Goal: Information Seeking & Learning: Find specific fact

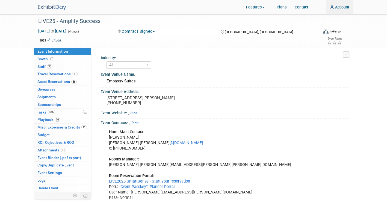
select select "All"
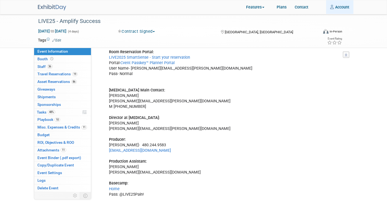
click at [334, 7] on link "Account" at bounding box center [339, 7] width 27 height 14
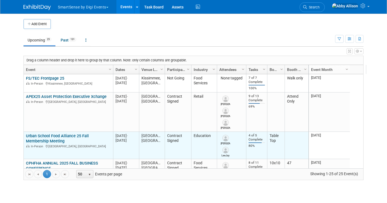
click at [50, 139] on link "Urban School Food Alliance 25 Fall Membership Meeting" at bounding box center [57, 138] width 63 height 10
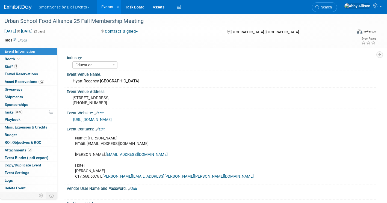
select select "Education"
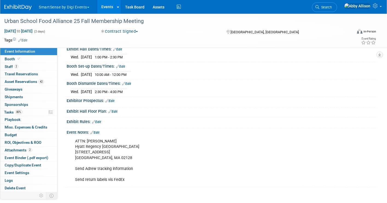
scroll to position [237, 0]
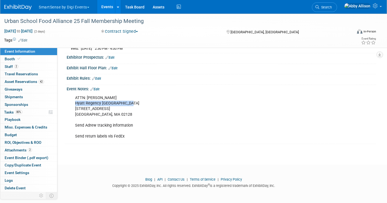
drag, startPoint x: 76, startPoint y: 103, endPoint x: 128, endPoint y: 104, distance: 51.9
click at [128, 104] on div "ATTN: [PERSON_NAME] [PERSON_NAME] Regency [GEOGRAPHIC_DATA] [STREET_ADDRESS] Se…" at bounding box center [193, 117] width 245 height 49
copy div "Hyatt Regency Boston Harbor"
drag, startPoint x: 115, startPoint y: 98, endPoint x: 87, endPoint y: 98, distance: 28.4
click at [87, 98] on div "ATTN: [PERSON_NAME] [PERSON_NAME] Regency [GEOGRAPHIC_DATA] [STREET_ADDRESS] Se…" at bounding box center [193, 117] width 245 height 49
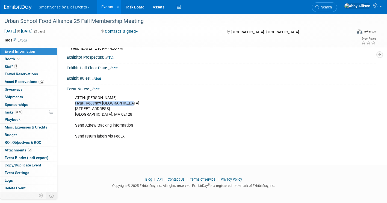
copy div "Andrew Connors"
drag, startPoint x: 111, startPoint y: 109, endPoint x: 72, endPoint y: 108, distance: 38.8
click at [72, 108] on div "ATTN: [PERSON_NAME] [PERSON_NAME] Regency [GEOGRAPHIC_DATA] [STREET_ADDRESS] Se…" at bounding box center [193, 117] width 245 height 49
copy div "101 Harborside Drive"
drag, startPoint x: 106, startPoint y: 115, endPoint x: 96, endPoint y: 117, distance: 11.1
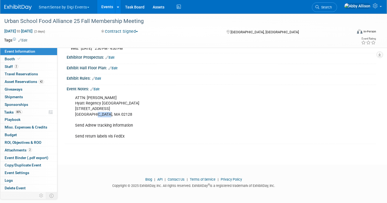
click at [96, 117] on div "ATTN: Andrew Connors Hyatt Regency Boston Harbor 101 Harborside Drive Boston, M…" at bounding box center [193, 117] width 245 height 49
drag, startPoint x: 96, startPoint y: 117, endPoint x: 103, endPoint y: 117, distance: 7.9
click at [103, 117] on div "ATTN: Andrew Connors Hyatt Regency Boston Harbor 101 Harborside Drive Boston, M…" at bounding box center [193, 117] width 245 height 49
click at [108, 115] on div "ATTN: Andrew Connors Hyatt Regency Boston Harbor 101 Harborside Drive Boston, M…" at bounding box center [193, 117] width 245 height 49
drag, startPoint x: 108, startPoint y: 115, endPoint x: 96, endPoint y: 115, distance: 11.7
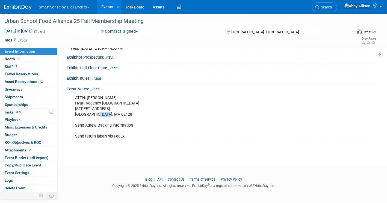
click at [96, 115] on div "ATTN: Andrew Connors Hyatt Regency Boston Harbor 101 Harborside Drive Boston, M…" at bounding box center [193, 117] width 245 height 49
copy div "02128"
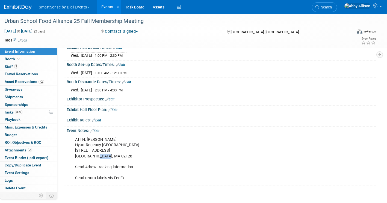
scroll to position [191, 0]
click at [333, 5] on link "Search" at bounding box center [324, 7] width 25 height 10
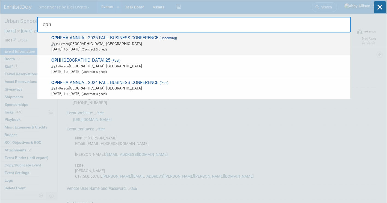
type input "cph"
click at [65, 39] on span "CPH FHA ANNUAL 2025 FALL BUSINESS CONFERENCE (Upcoming) In-Person Gatineau, Can…" at bounding box center [199, 43] width 298 height 17
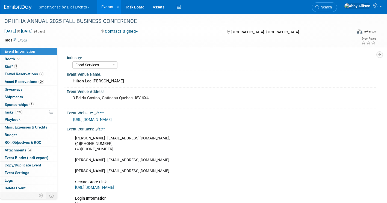
select select "Food Services"
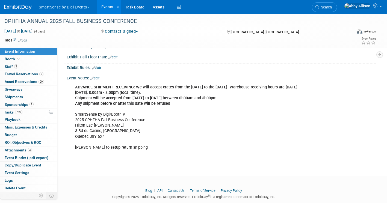
scroll to position [315, 0]
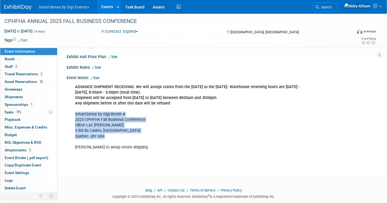
drag, startPoint x: 106, startPoint y: 135, endPoint x: 75, endPoint y: 114, distance: 37.6
click at [75, 114] on div "ADVANCE SHIPMENT RECEIVING: We will accept crates from the [DATE] to the [DATE]…" at bounding box center [193, 117] width 245 height 71
copy div "SmartSense by Digi/Booth # 2025 CPHFHA Fall Business Conference Hilton Lac Leam…"
click at [15, 56] on link "Booth" at bounding box center [28, 58] width 57 height 7
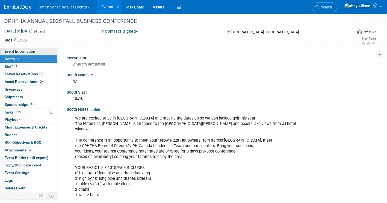
click at [22, 50] on span "Event Information" at bounding box center [20, 51] width 31 height 4
select select "Food Services"
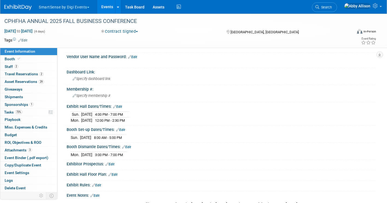
scroll to position [198, 0]
click at [319, 7] on icon at bounding box center [317, 7] width 4 height 4
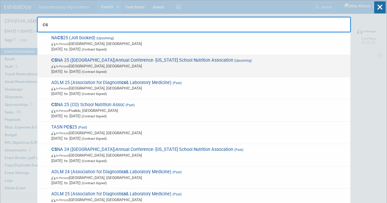
type input "cs"
click at [174, 66] on span "In-Person Pasadena, CA" at bounding box center [199, 65] width 296 height 5
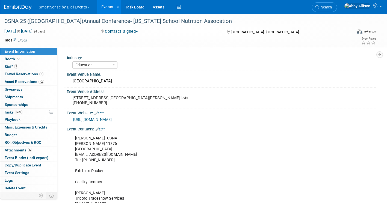
select select "Education"
click at [22, 75] on span "Travel Reservations 3" at bounding box center [24, 74] width 39 height 4
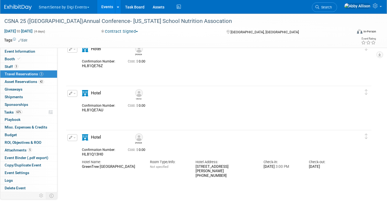
scroll to position [29, 0]
click at [332, 5] on span "Search" at bounding box center [325, 7] width 13 height 4
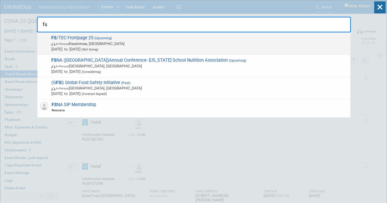
type input "f"
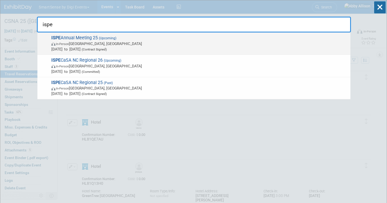
type input "ispe"
click at [87, 40] on span "ISPE Annual Meeting 25 (Upcoming) In-Person [GEOGRAPHIC_DATA], [GEOGRAPHIC_DATA…" at bounding box center [199, 43] width 298 height 17
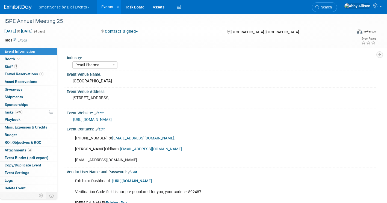
select select "Retail Pharma"
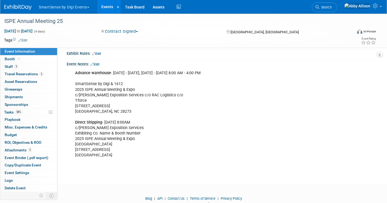
scroll to position [288, 0]
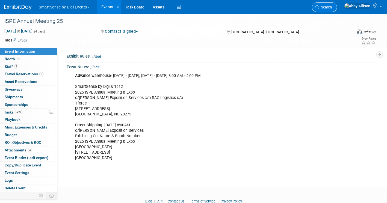
click at [332, 8] on span "Search" at bounding box center [325, 7] width 13 height 4
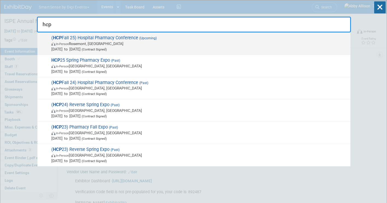
type input "hcp"
click at [108, 35] on div "( HCP Fall 25) Hospital Pharmacy Conference (Upcoming) In-Person [GEOGRAPHIC_DA…" at bounding box center [193, 43] width 313 height 22
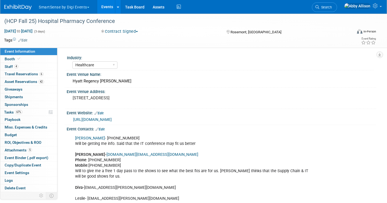
select select "Healthcare"
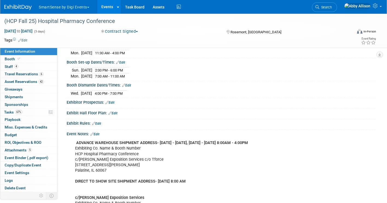
scroll to position [368, 0]
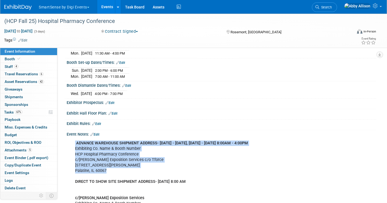
drag, startPoint x: 107, startPoint y: 171, endPoint x: 74, endPoint y: 135, distance: 49.1
click at [74, 138] on div "ADVANCE WAREHOUSE SHIPMENT ADDRESS- Friday, August 29, 2025 - Monday, September…" at bounding box center [193, 192] width 245 height 109
copy div "ADVANCE WAREHOUSE SHIPMENT ADDRESS- Friday, August 29, 2025 - Monday, September…"
click at [319, 8] on icon at bounding box center [317, 7] width 4 height 4
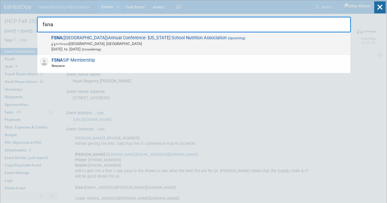
type input "fsna"
click at [108, 39] on span "FSNA (FL)Annual Conference- Florida School Nutrition Association (Upcoming) In-…" at bounding box center [199, 43] width 298 height 17
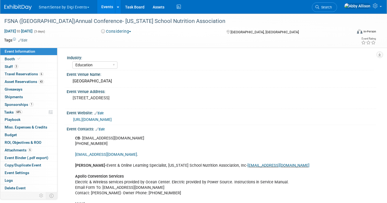
select select "Education"
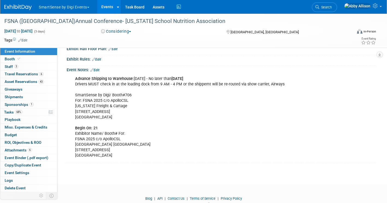
scroll to position [347, 0]
click at [331, 7] on link "Search" at bounding box center [324, 7] width 25 height 10
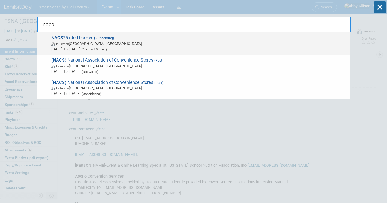
type input "nacs"
click at [61, 38] on strong "NACS" at bounding box center [57, 37] width 12 height 5
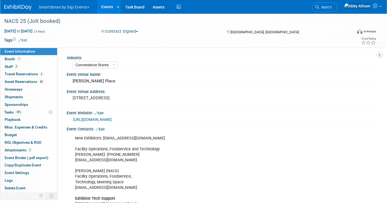
select select "Convenience Stores"
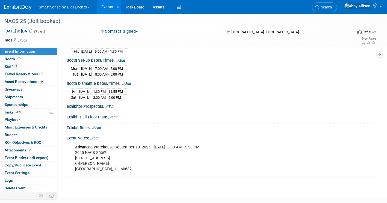
scroll to position [355, 0]
